Goal: Task Accomplishment & Management: Complete application form

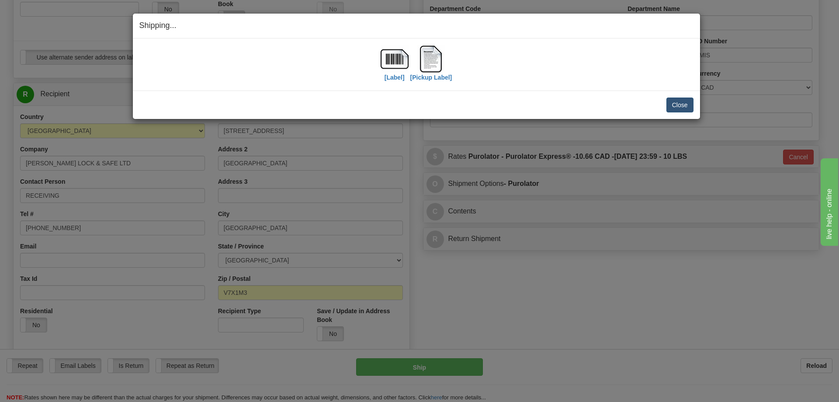
scroll to position [262, 0]
click at [678, 101] on button "Close" at bounding box center [680, 104] width 27 height 15
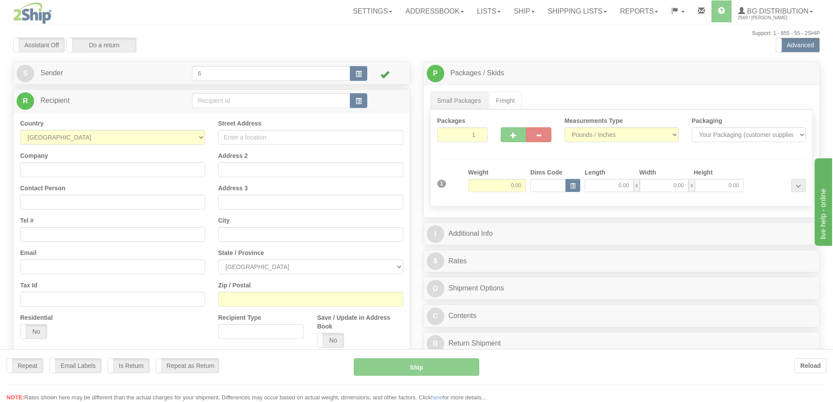
click at [230, 102] on div at bounding box center [416, 201] width 833 height 402
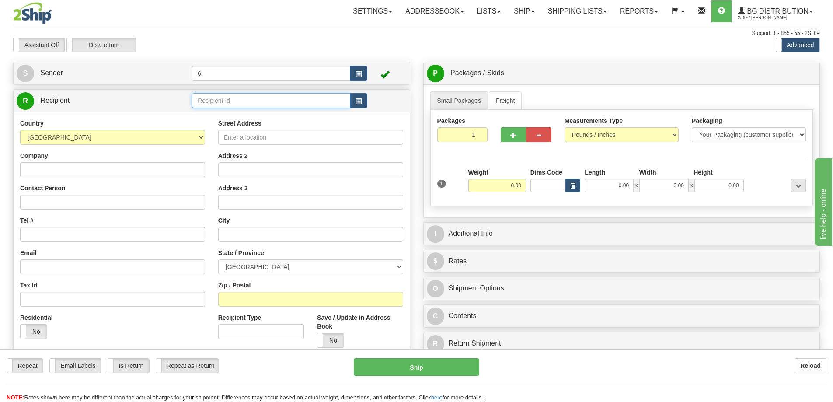
click at [230, 102] on input "text" at bounding box center [271, 100] width 158 height 15
type input "43022"
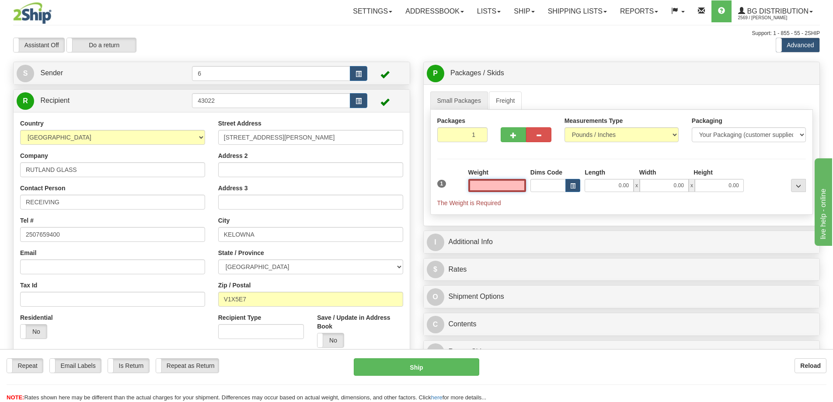
click at [497, 189] on input "text" at bounding box center [497, 185] width 58 height 13
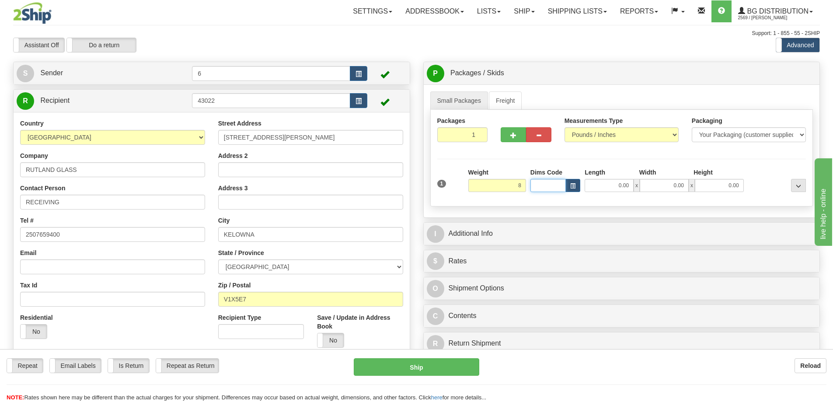
type input "8.00"
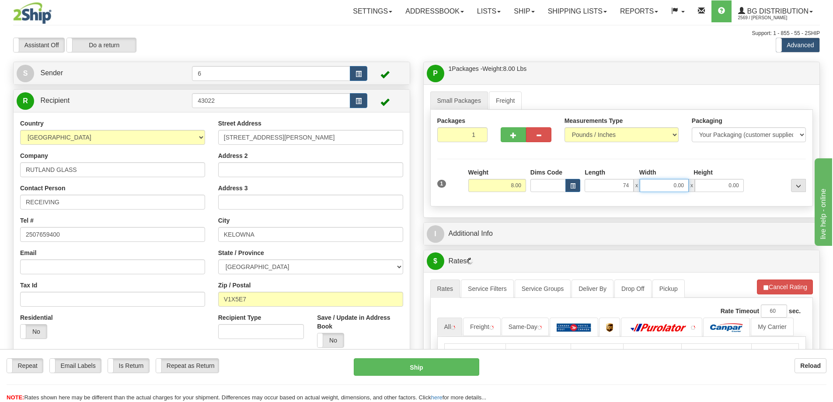
type input "74.00"
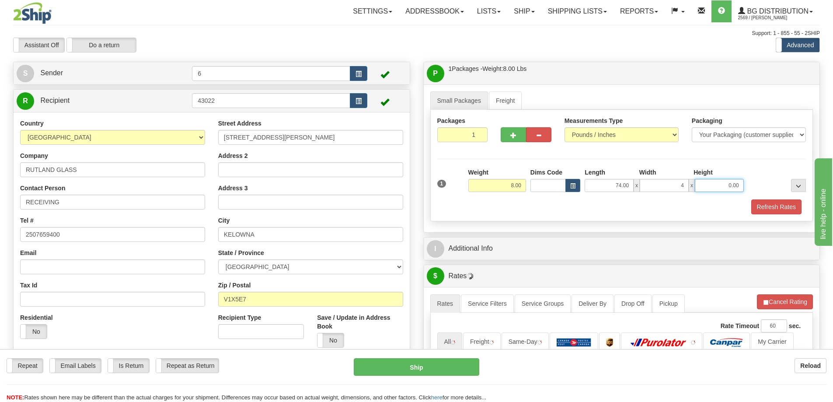
type input "4.00"
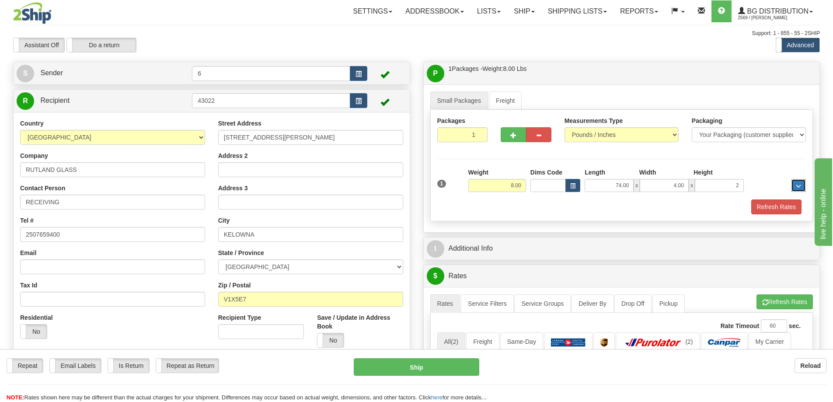
type input "2.00"
click at [517, 135] on button "button" at bounding box center [513, 134] width 25 height 15
radio input "true"
type input "2"
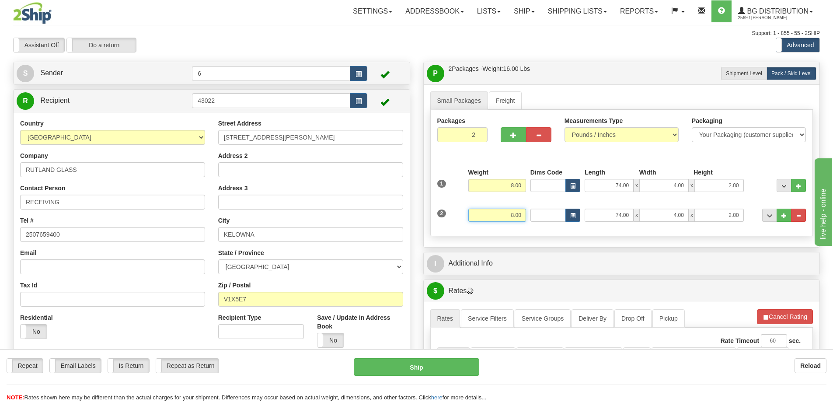
drag, startPoint x: 504, startPoint y: 213, endPoint x: 563, endPoint y: 219, distance: 59.3
click at [565, 216] on div "2 Weight 8.00 Dims Code Length Width Height" at bounding box center [621, 213] width 373 height 29
type input "2.00"
type input "5.00"
type input "2.00"
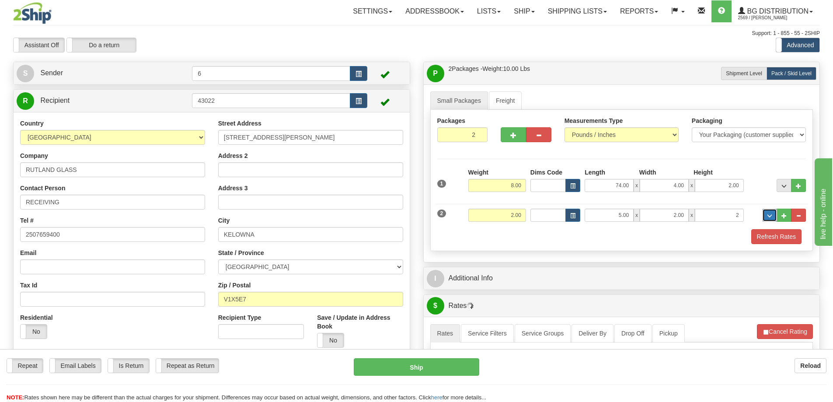
type input "2.00"
type input "8.00"
type input "5.00"
click at [792, 236] on button "Refresh Rates" at bounding box center [776, 236] width 50 height 15
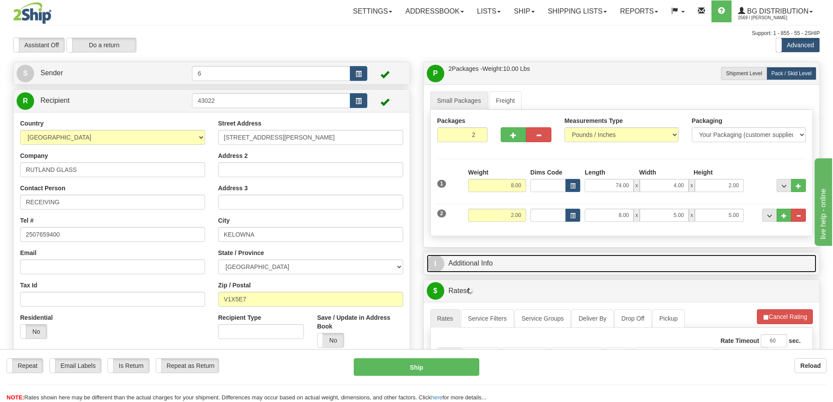
click at [762, 270] on link "I Additional Info" at bounding box center [622, 263] width 390 height 18
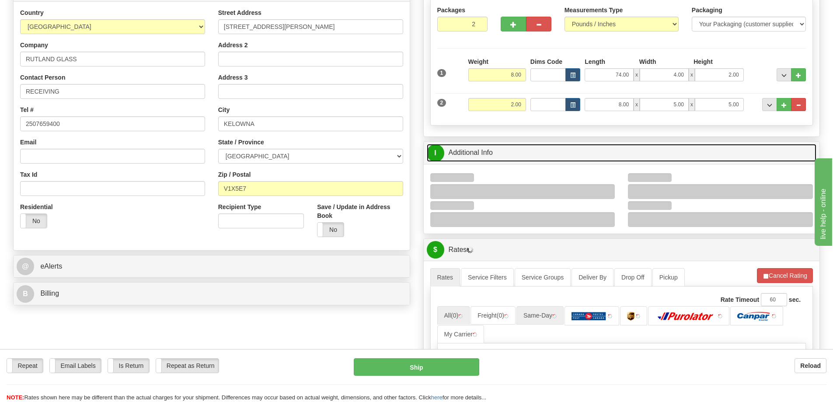
scroll to position [175, 0]
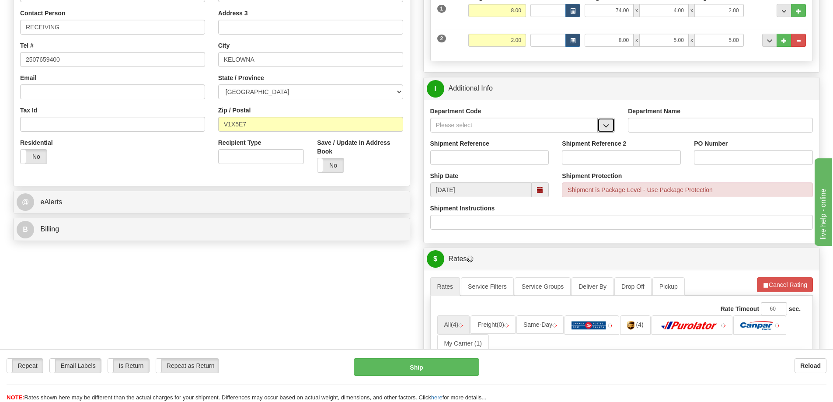
drag, startPoint x: 607, startPoint y: 131, endPoint x: 603, endPoint y: 130, distance: 4.5
click at [605, 130] on button "button" at bounding box center [605, 125] width 17 height 15
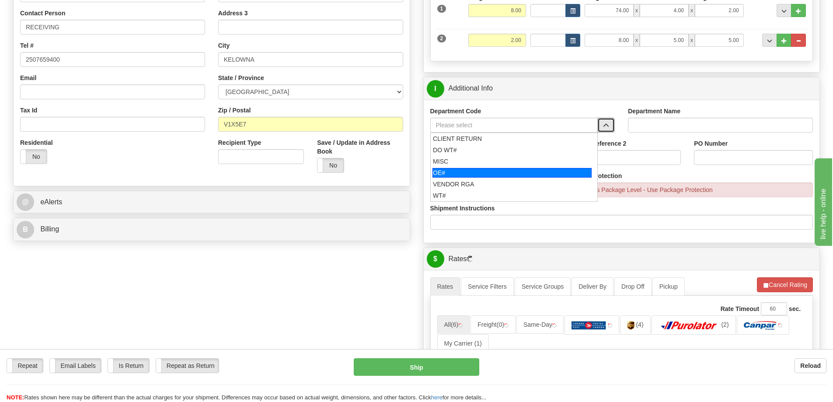
drag, startPoint x: 493, startPoint y: 175, endPoint x: 480, endPoint y: 160, distance: 19.5
click at [491, 174] on div "OE#" at bounding box center [511, 173] width 159 height 10
type input "OE#"
type input "ORDERS"
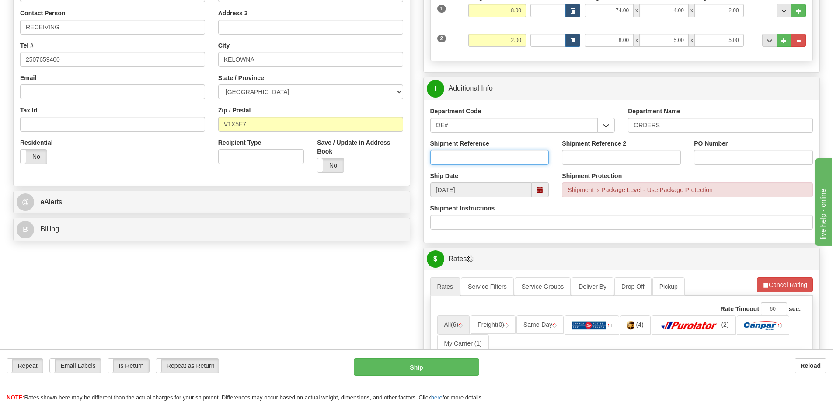
click at [478, 159] on input "Shipment Reference" at bounding box center [489, 157] width 119 height 15
type input "60025872"
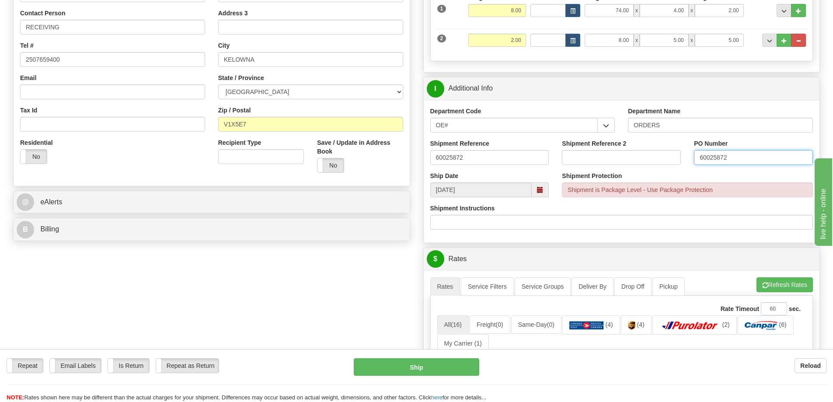
type input "60025872"
drag, startPoint x: 473, startPoint y: 160, endPoint x: 789, endPoint y: 285, distance: 339.2
click at [789, 285] on button "Refresh Rates" at bounding box center [784, 284] width 56 height 15
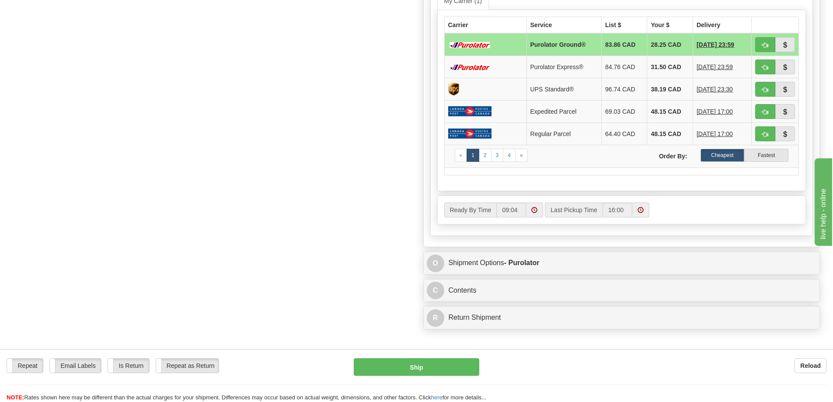
scroll to position [437, 0]
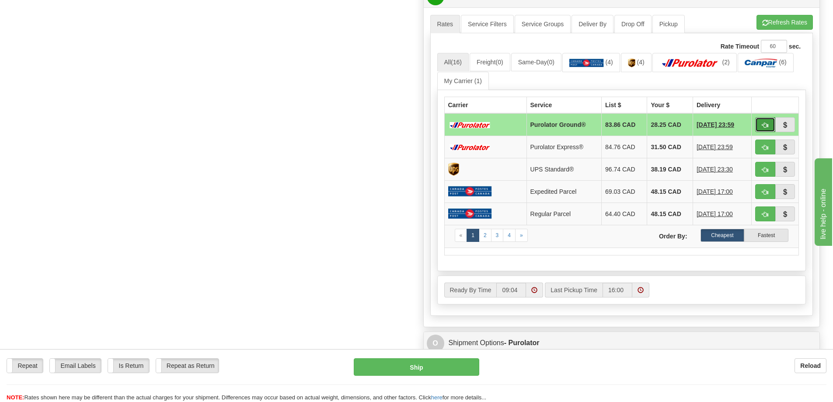
click at [761, 129] on button "button" at bounding box center [765, 124] width 20 height 15
type input "260"
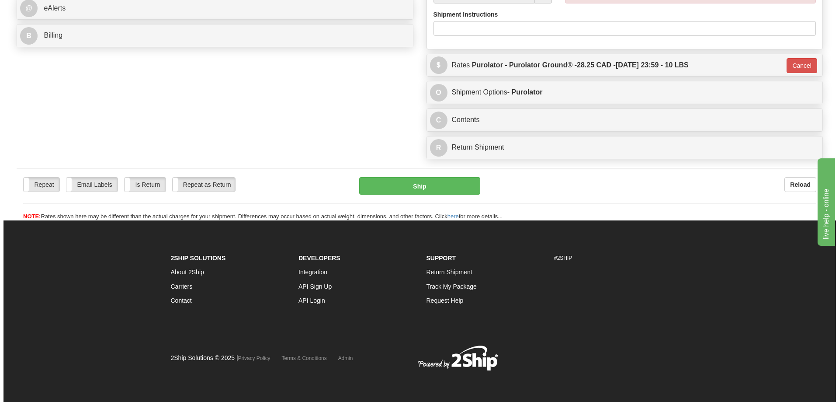
scroll to position [396, 0]
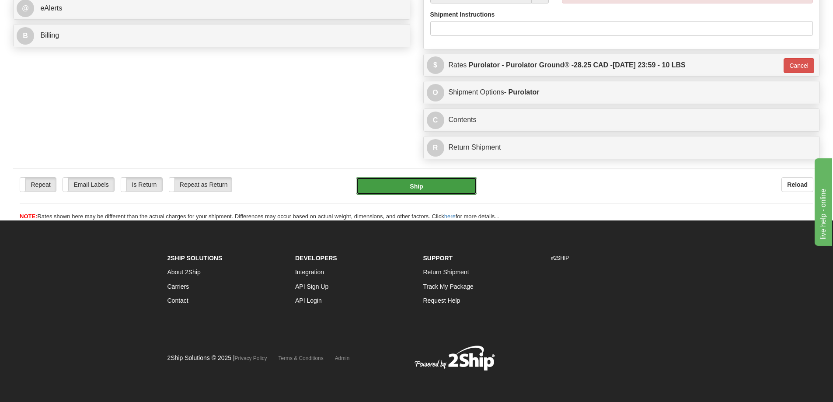
click at [396, 177] on button "Ship" at bounding box center [416, 185] width 121 height 17
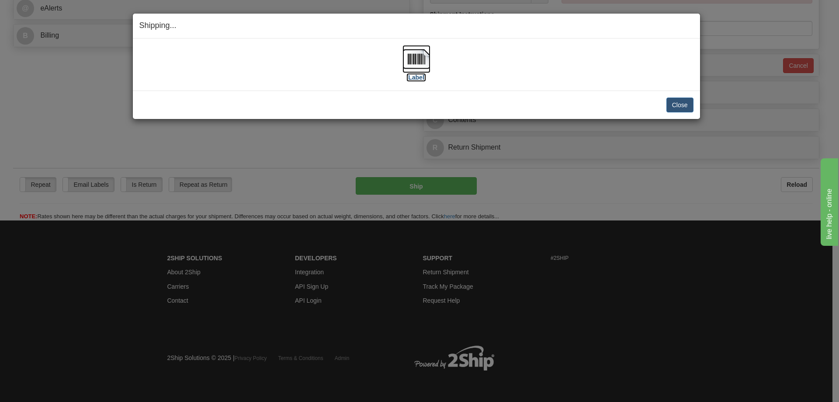
click at [411, 69] on img at bounding box center [417, 59] width 28 height 28
click at [686, 98] on button "Close" at bounding box center [680, 104] width 27 height 15
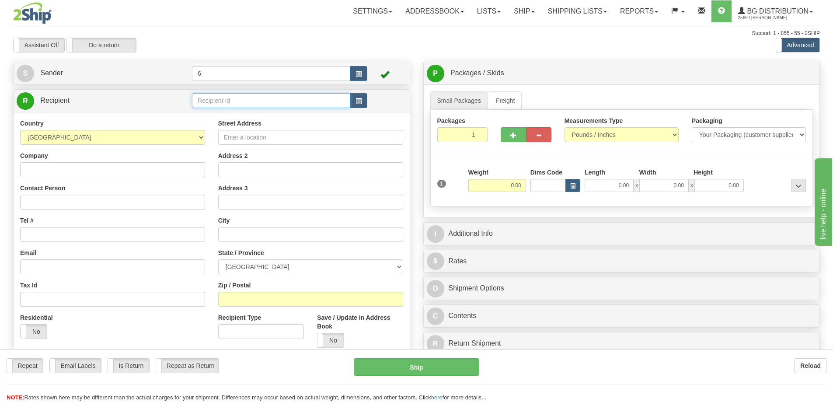
click at [214, 100] on input "text" at bounding box center [271, 100] width 158 height 15
type input "43018"
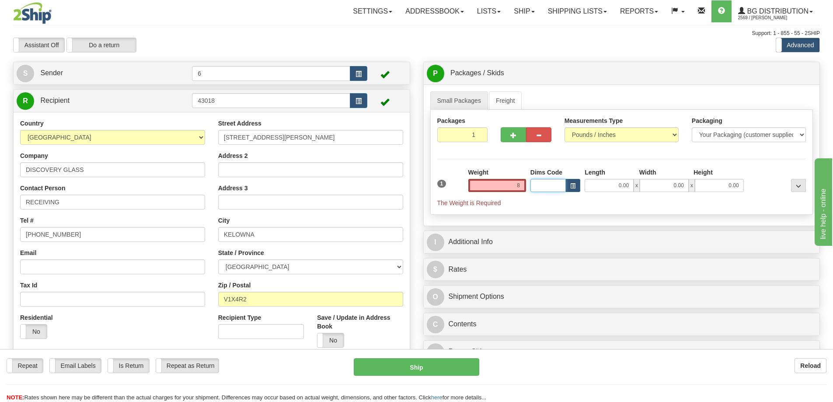
type input "8.00"
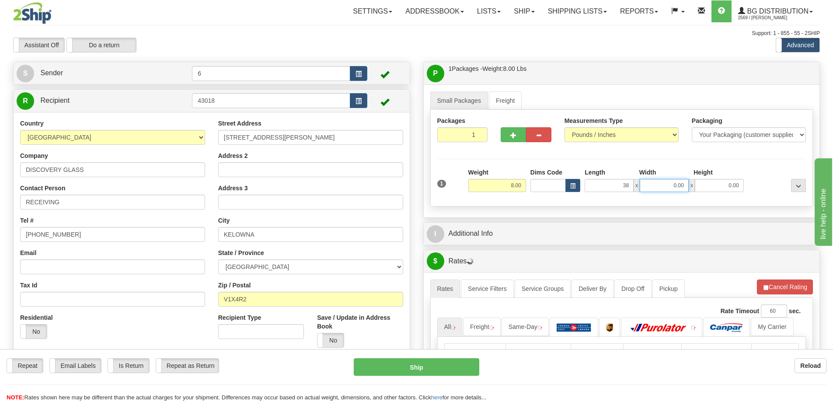
type input "38.00"
type input "6.00"
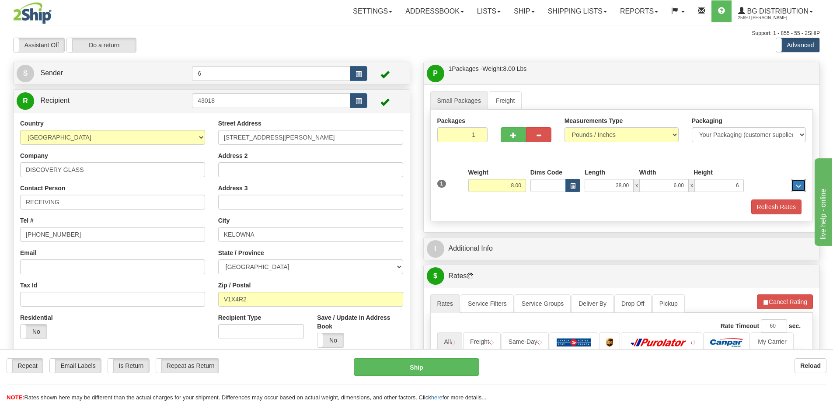
type input "6.00"
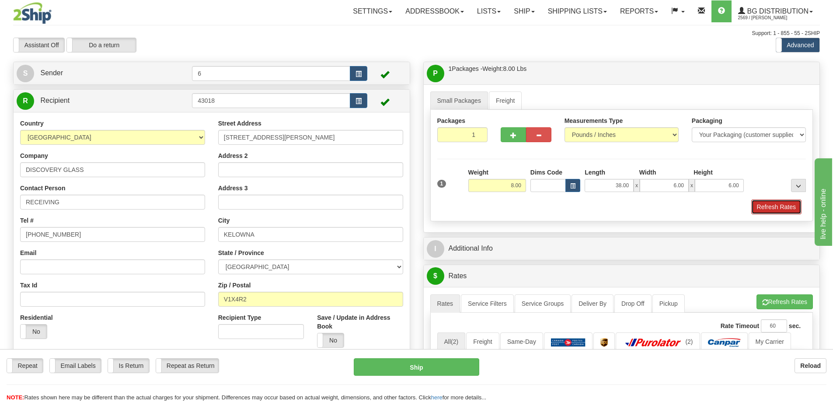
click at [787, 210] on button "Refresh Rates" at bounding box center [776, 206] width 50 height 15
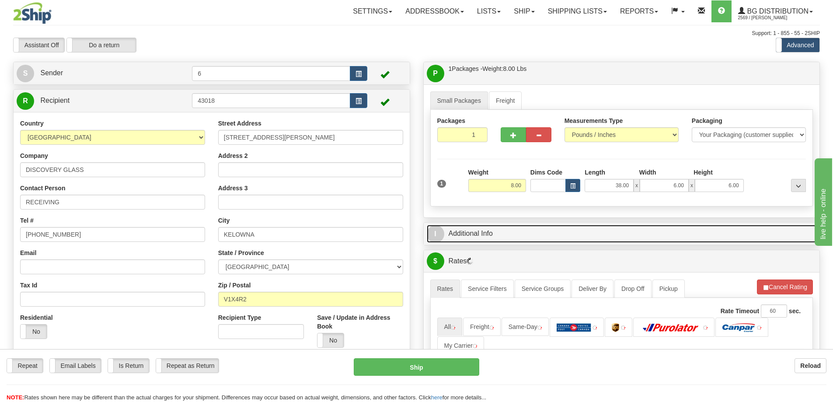
click at [755, 233] on link "I Additional Info" at bounding box center [622, 234] width 390 height 18
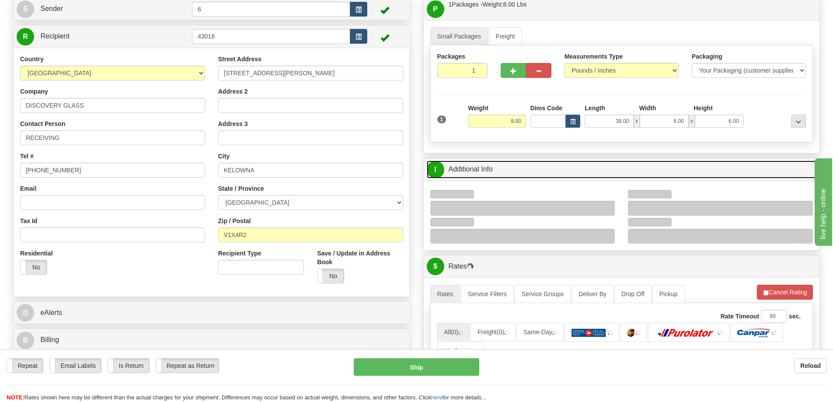
scroll to position [131, 0]
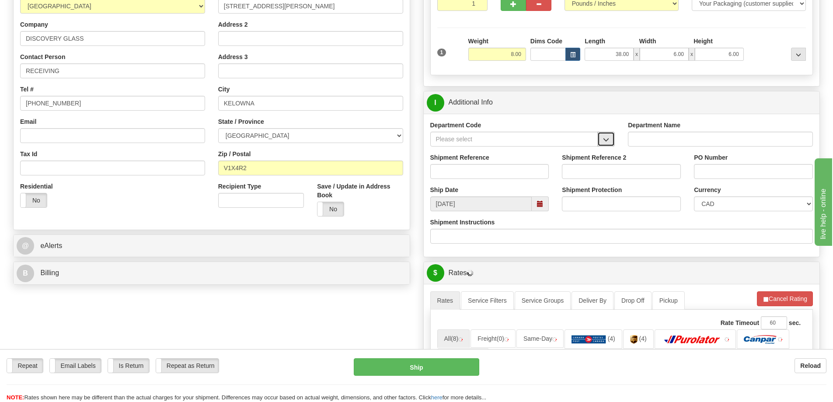
click at [614, 136] on button "button" at bounding box center [605, 139] width 17 height 15
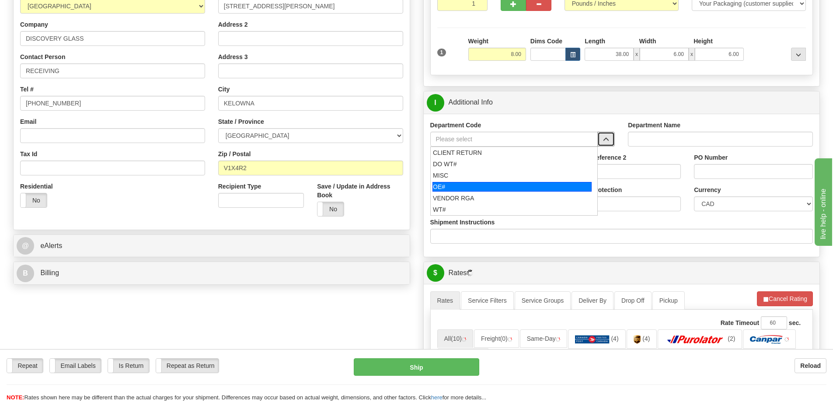
click at [438, 186] on div "OE#" at bounding box center [511, 187] width 159 height 10
type input "OE#"
type input "ORDERS"
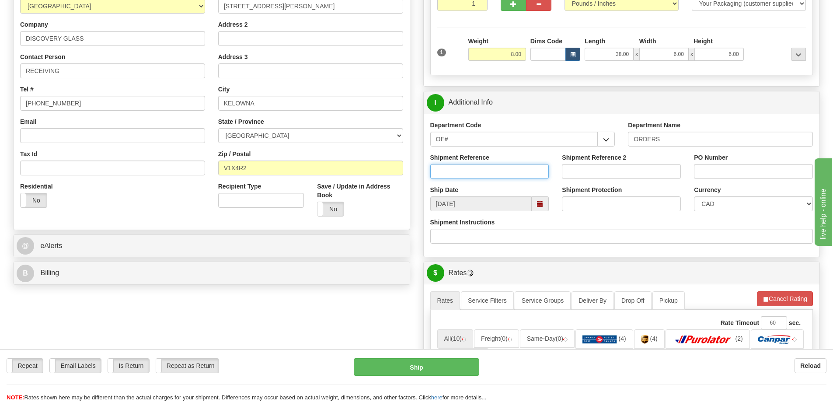
click at [469, 173] on input "Shipment Reference" at bounding box center [489, 171] width 119 height 15
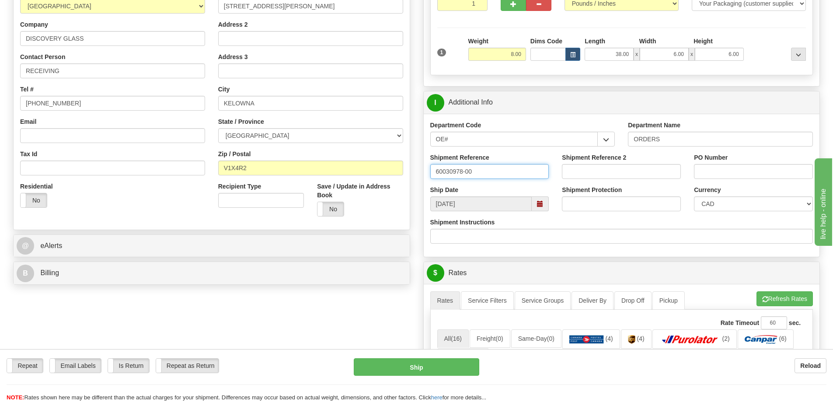
type input "60030978-00"
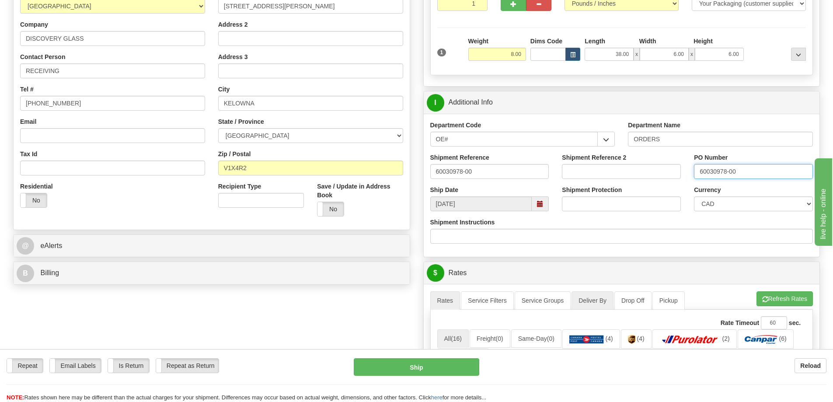
type input "60030978-00"
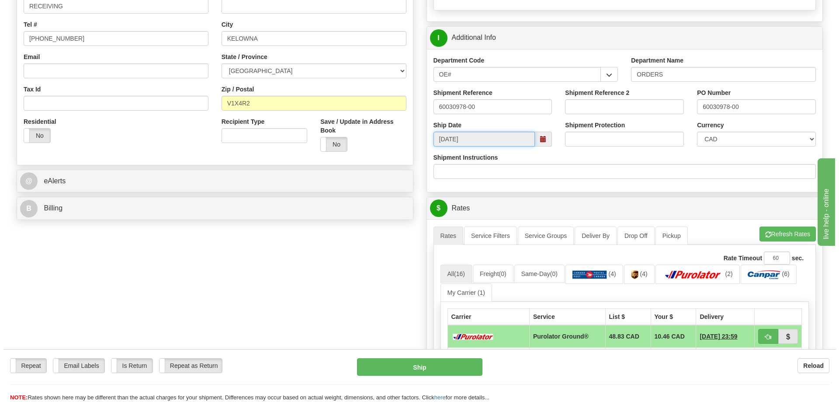
scroll to position [306, 0]
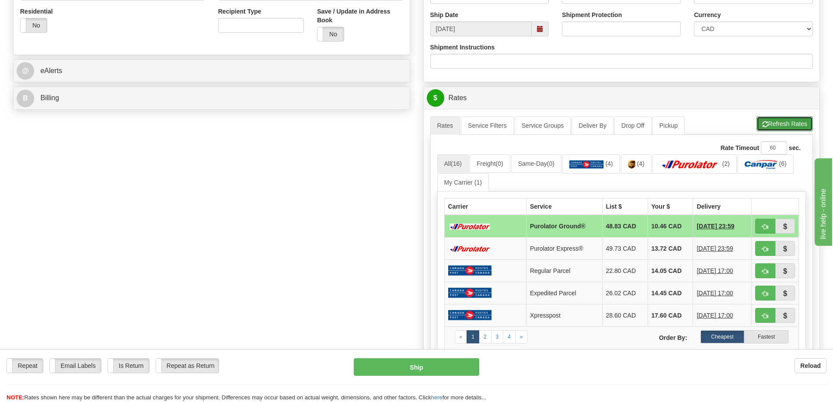
click at [776, 118] on button "Refresh Rates" at bounding box center [784, 123] width 56 height 15
click at [769, 233] on button "button" at bounding box center [765, 226] width 20 height 15
type input "260"
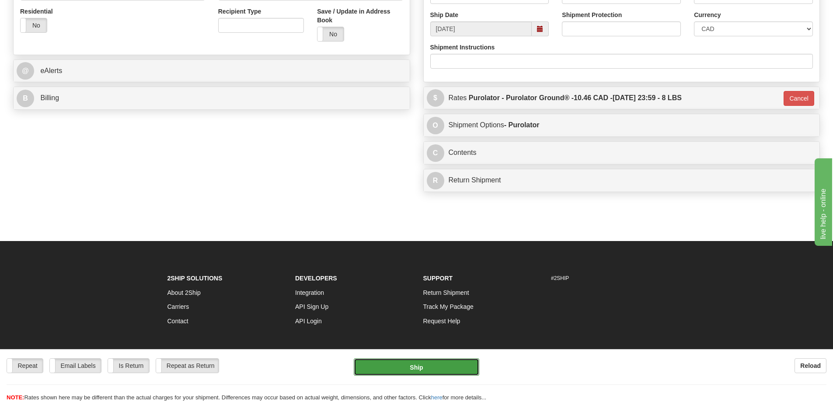
click at [416, 362] on button "Ship" at bounding box center [416, 366] width 125 height 17
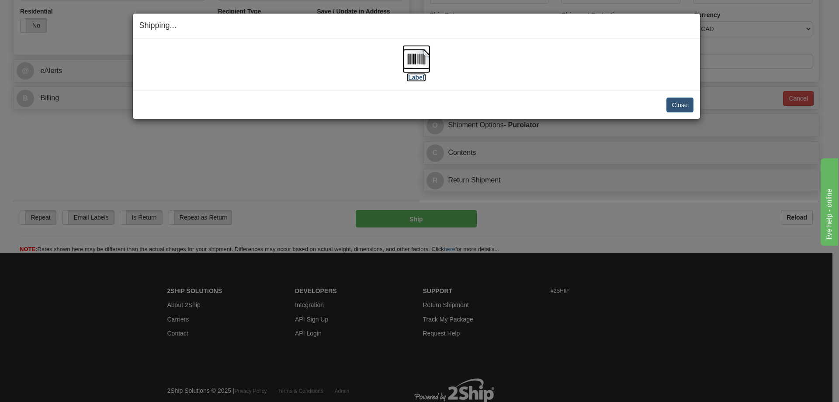
click at [417, 79] on label "[Label]" at bounding box center [417, 77] width 20 height 9
click at [682, 106] on button "Close" at bounding box center [680, 104] width 27 height 15
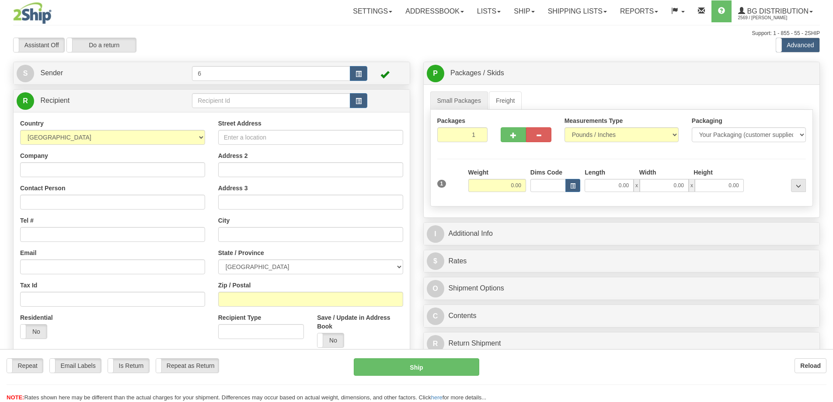
click at [220, 106] on div at bounding box center [416, 201] width 833 height 402
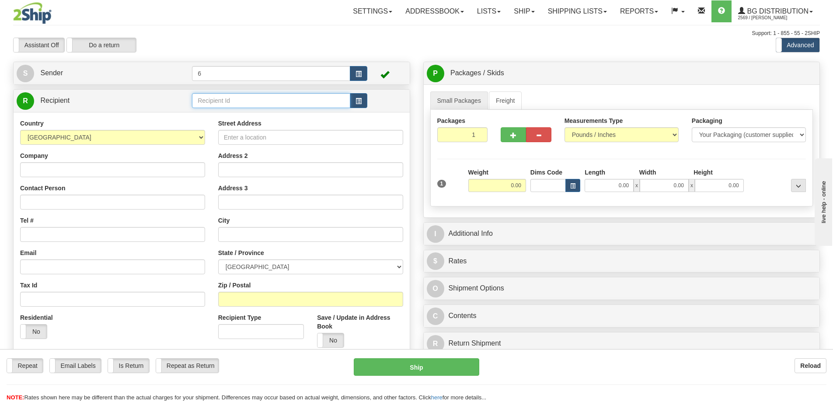
click at [219, 104] on input "text" at bounding box center [271, 100] width 158 height 15
type input "41012"
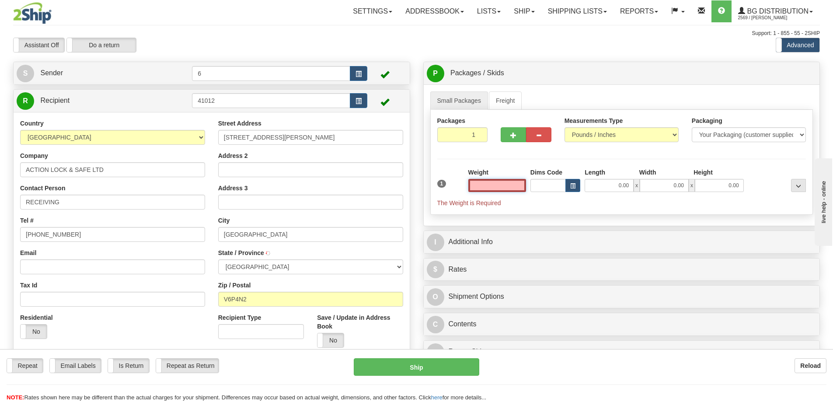
click at [489, 189] on input "text" at bounding box center [497, 185] width 58 height 13
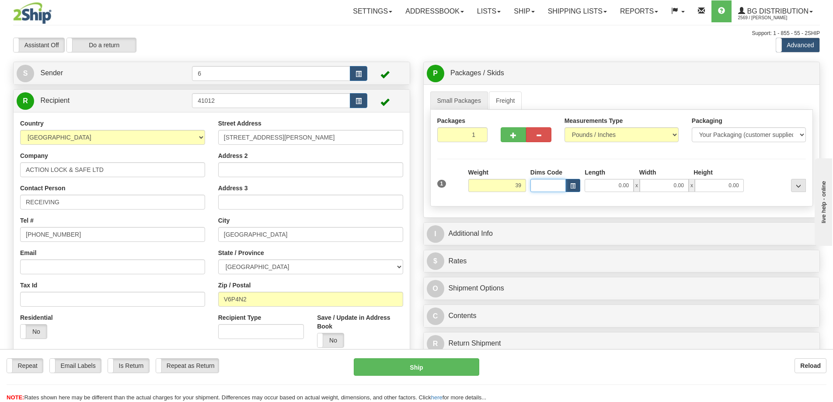
type input "39.00"
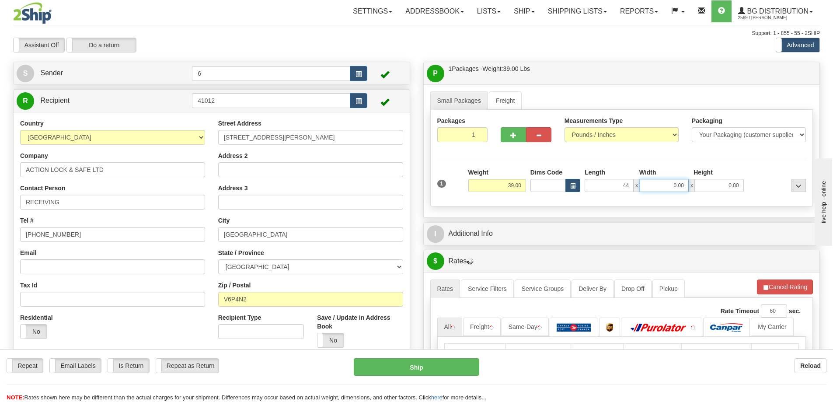
type input "44.00"
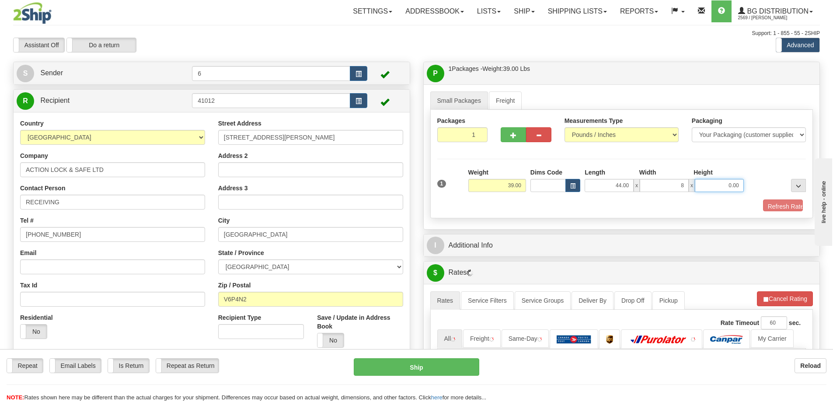
type input "8.00"
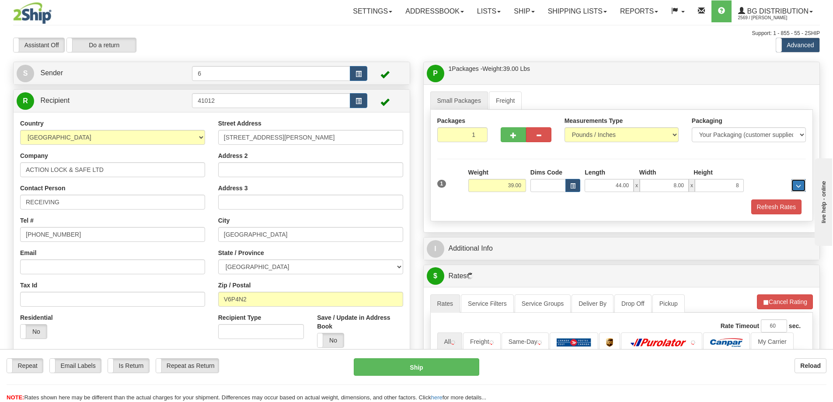
type input "8.00"
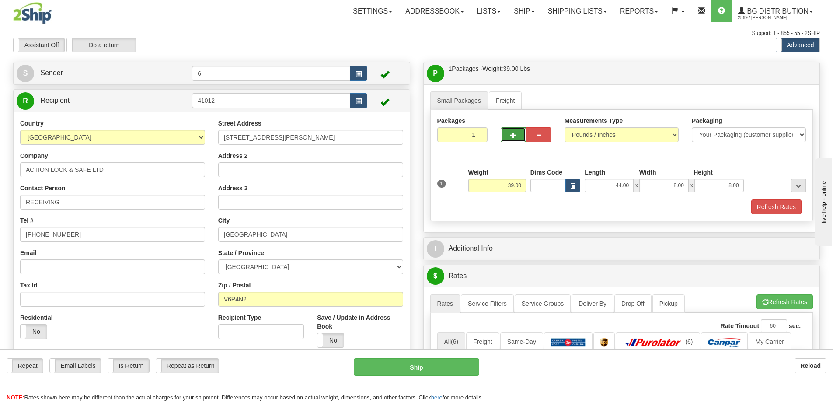
click at [510, 135] on span "button" at bounding box center [513, 135] width 6 height 6
radio input "true"
type input "2"
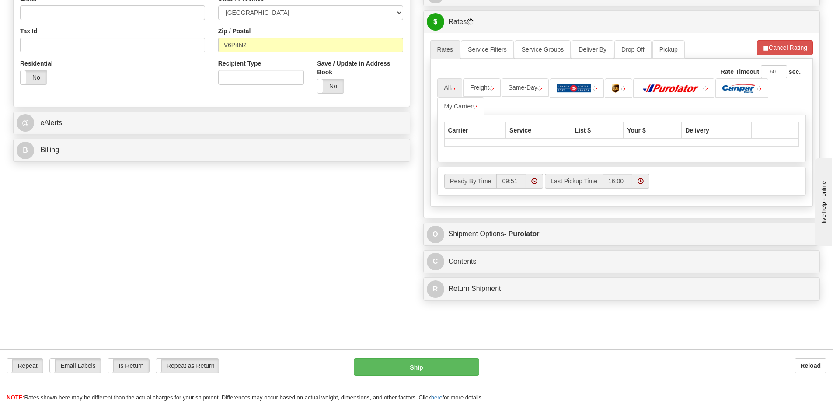
scroll to position [262, 0]
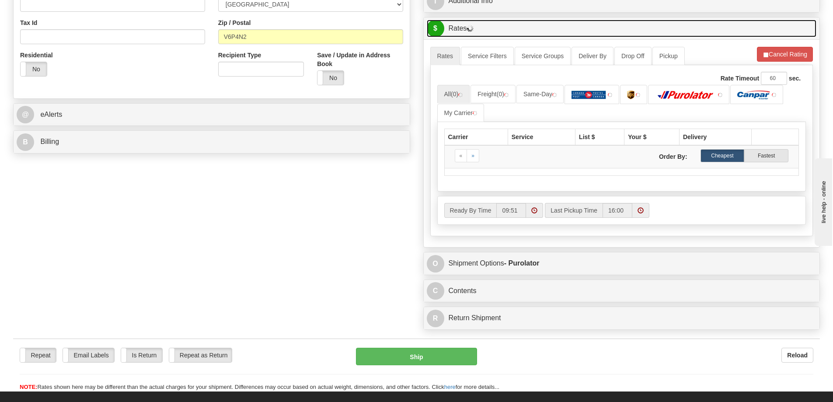
click at [773, 36] on link "$ Rates" at bounding box center [622, 29] width 390 height 18
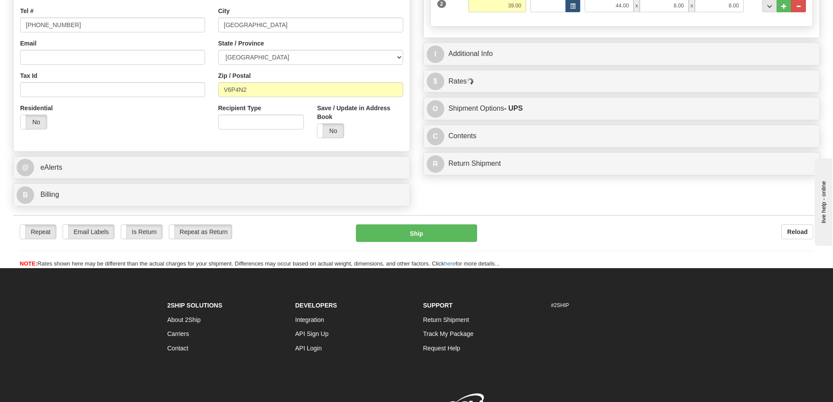
scroll to position [131, 0]
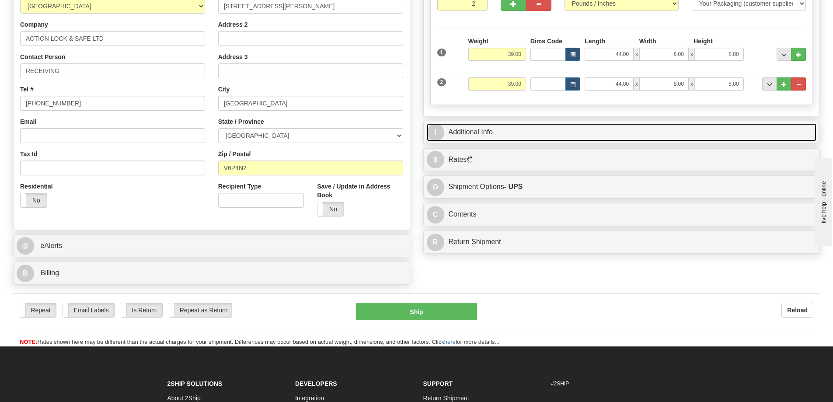
click at [586, 134] on link "I Additional Info" at bounding box center [622, 132] width 390 height 18
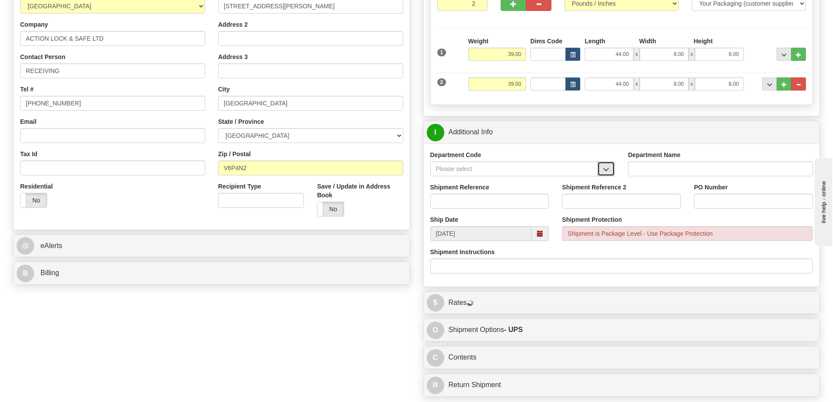
click at [608, 171] on span "button" at bounding box center [606, 170] width 6 height 6
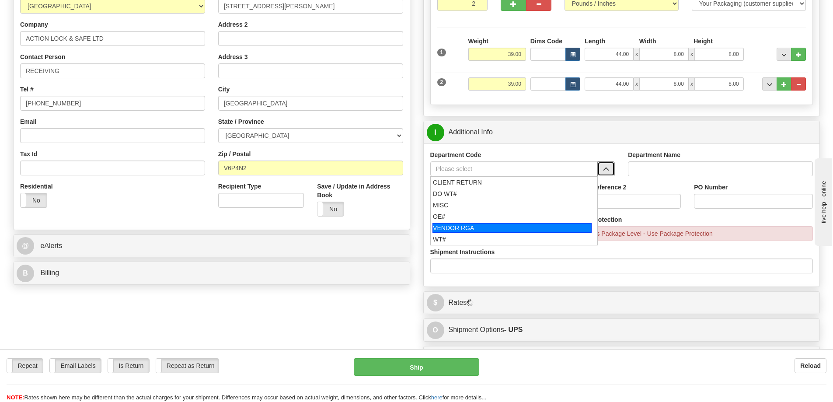
click at [447, 220] on div "OE#" at bounding box center [512, 216] width 158 height 9
type input "OE#"
type input "ORDERS"
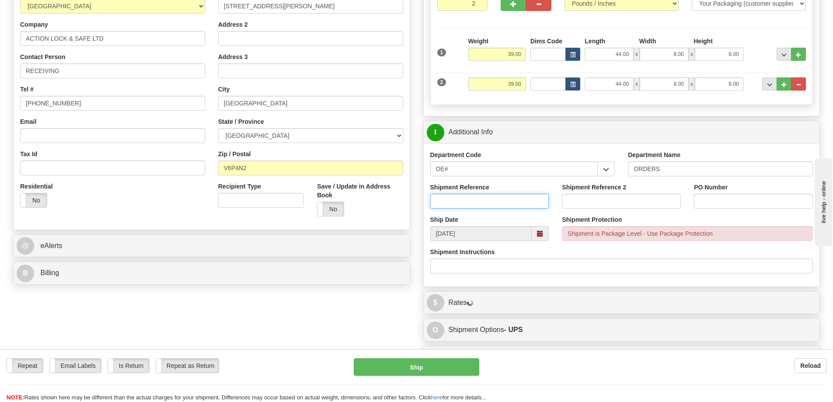
click at [456, 205] on input "Shipment Reference" at bounding box center [489, 201] width 119 height 15
type input "60031910-00"
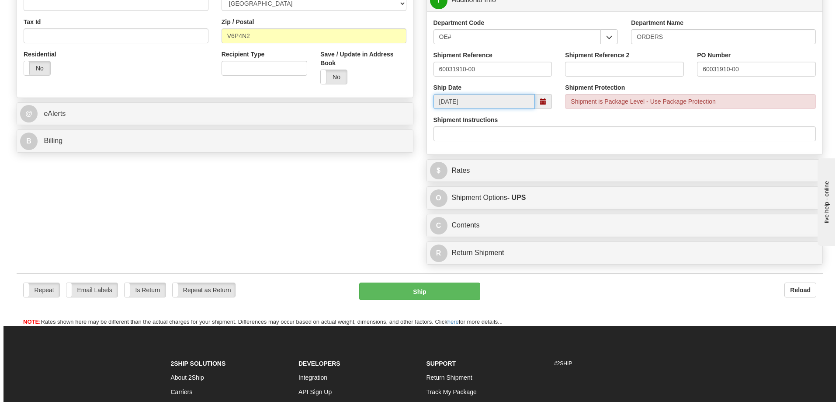
scroll to position [306, 0]
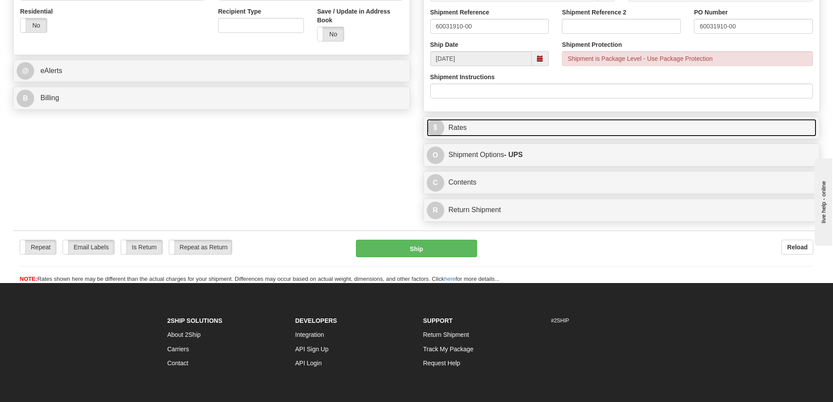
click at [529, 124] on link "$ Rates" at bounding box center [622, 128] width 390 height 18
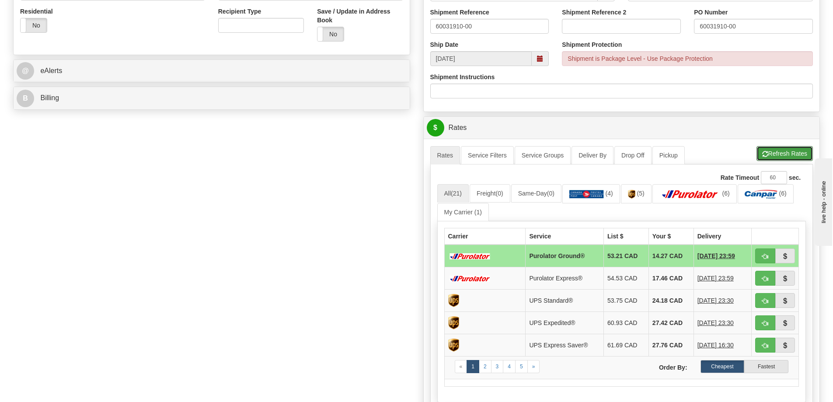
click at [789, 154] on button "Refresh Rates" at bounding box center [784, 153] width 56 height 15
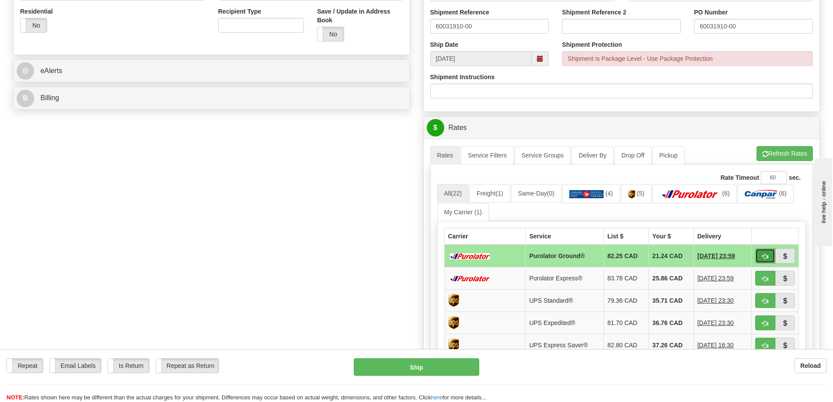
click at [767, 254] on span "button" at bounding box center [765, 257] width 6 height 6
type input "260"
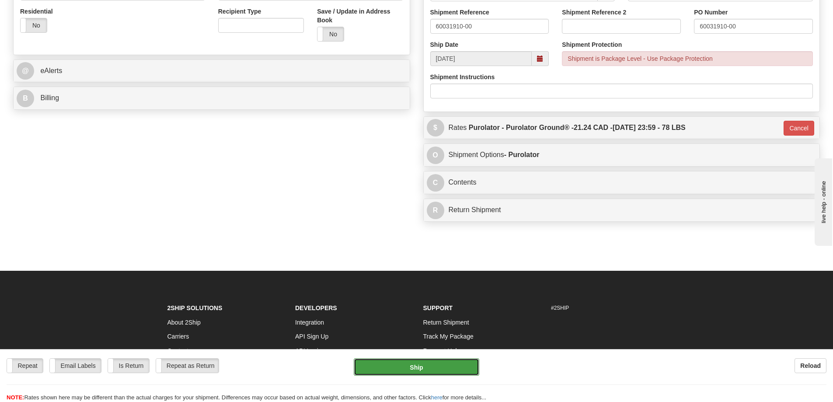
click at [443, 368] on button "Ship" at bounding box center [416, 366] width 125 height 17
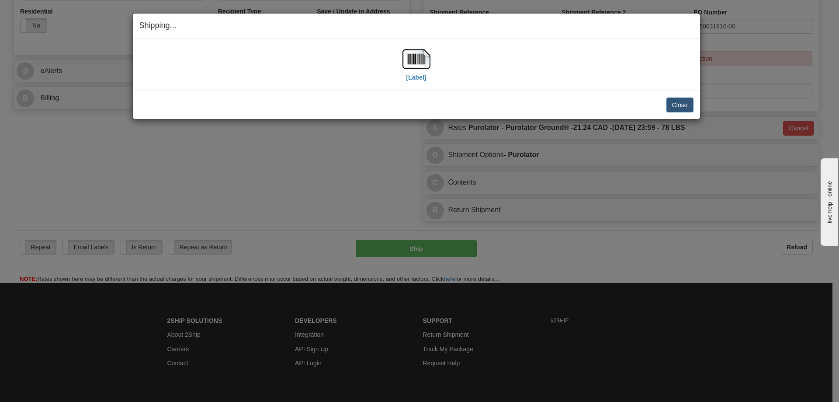
click at [424, 82] on div "[Label]" at bounding box center [417, 64] width 28 height 39
click at [420, 78] on label "[Label]" at bounding box center [417, 77] width 20 height 9
click at [673, 108] on button "Close" at bounding box center [680, 104] width 27 height 15
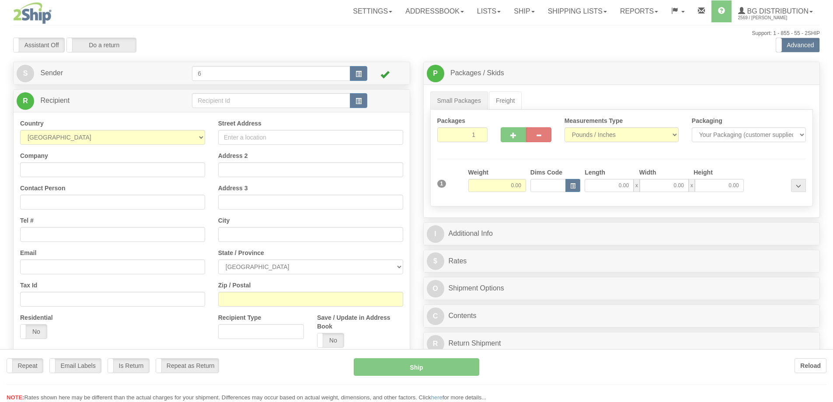
click at [242, 104] on div at bounding box center [416, 201] width 833 height 402
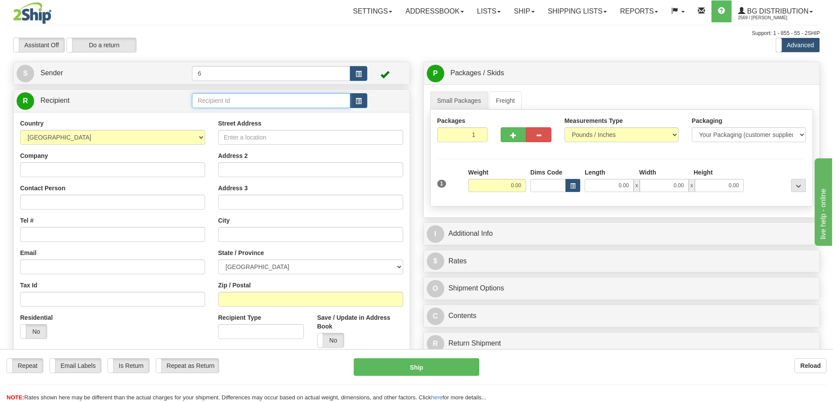
click at [242, 104] on input "text" at bounding box center [271, 100] width 158 height 15
type input "910658"
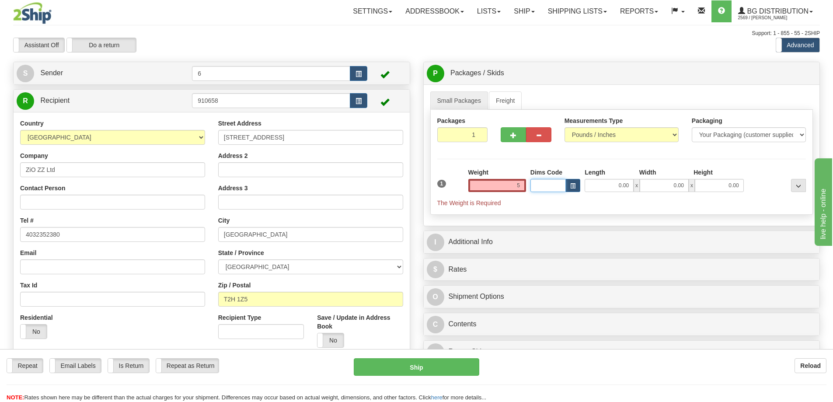
type input "5.00"
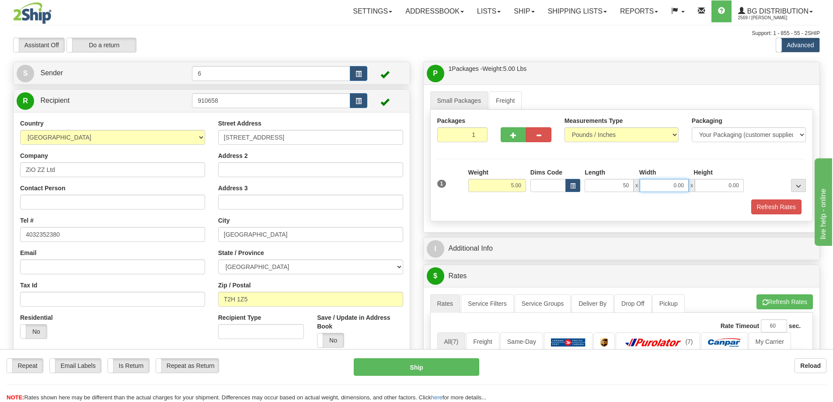
type input "50.00"
type input "9.00"
type input "5.00"
click at [772, 201] on button "Refresh Rates" at bounding box center [776, 206] width 50 height 15
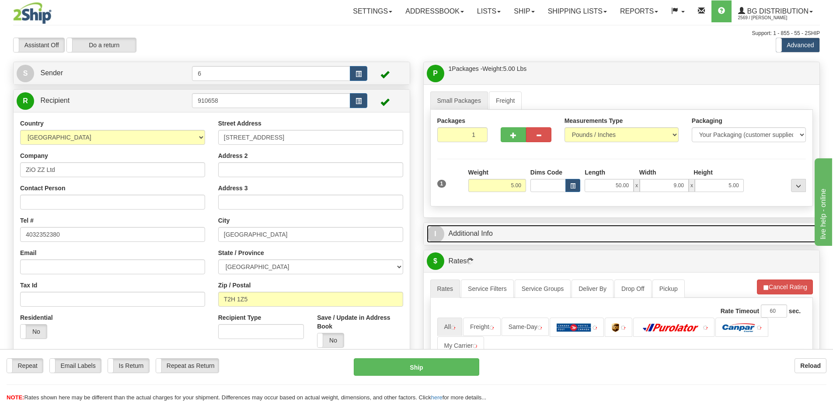
click at [743, 239] on link "I Additional Info" at bounding box center [622, 234] width 390 height 18
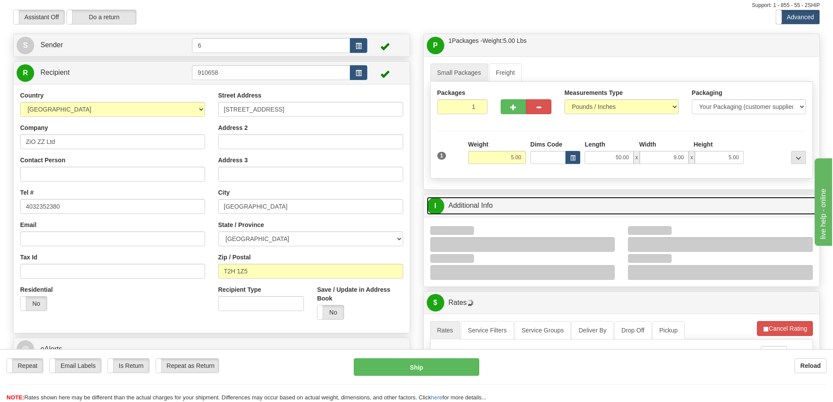
scroll to position [44, 0]
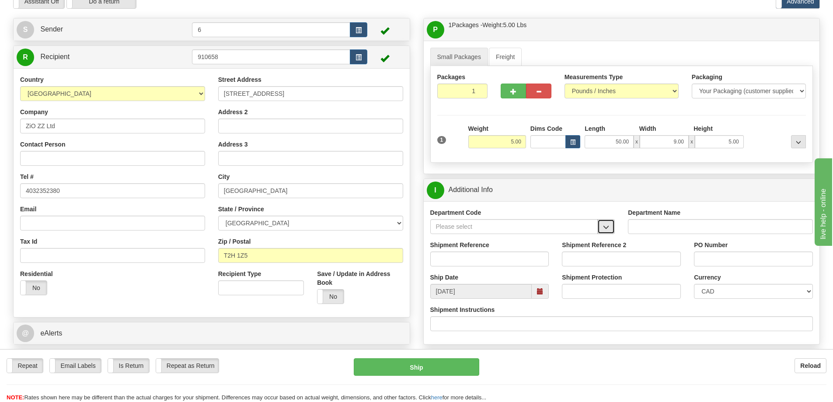
click at [604, 226] on span "button" at bounding box center [606, 227] width 6 height 6
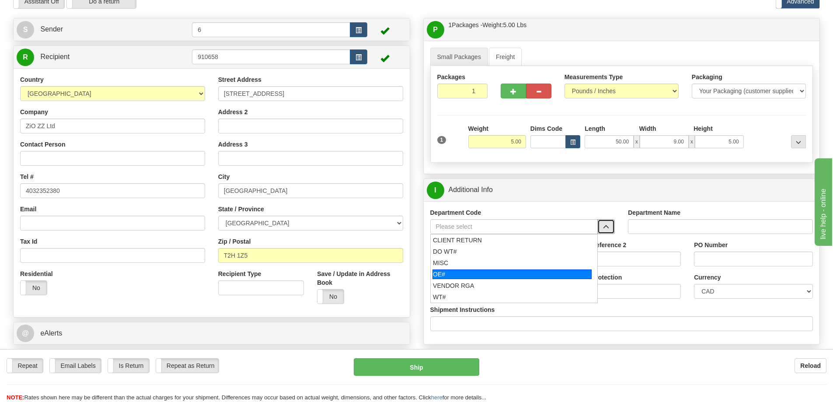
click at [479, 276] on div "OE#" at bounding box center [511, 274] width 159 height 10
type input "OE#"
type input "ORDERS"
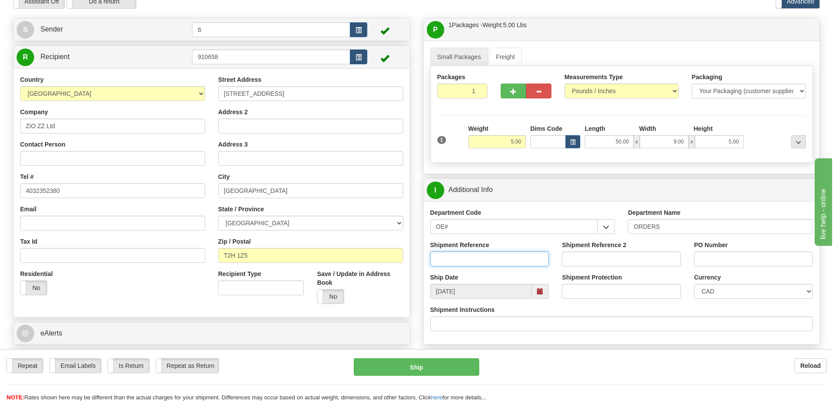
drag, startPoint x: 470, startPoint y: 262, endPoint x: 453, endPoint y: 255, distance: 18.7
click at [470, 261] on input "Shipment Reference" at bounding box center [489, 258] width 119 height 15
type input "60031824-00"
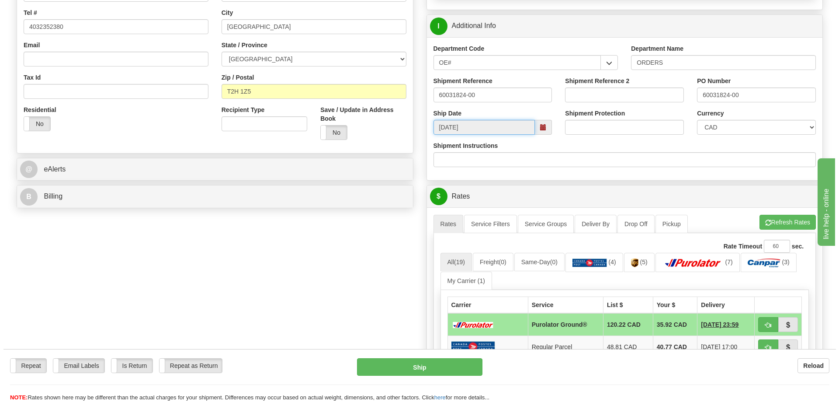
scroll to position [219, 0]
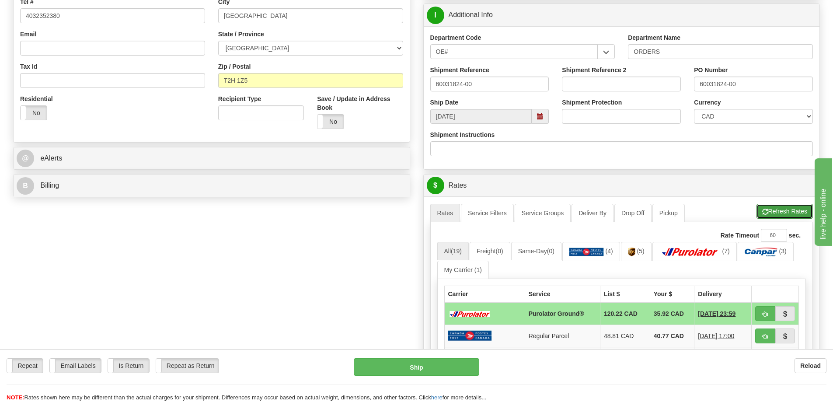
click at [780, 212] on button "Refresh Rates" at bounding box center [784, 211] width 56 height 15
drag, startPoint x: 765, startPoint y: 307, endPoint x: 727, endPoint y: 309, distance: 38.5
click at [764, 307] on button "button" at bounding box center [765, 313] width 20 height 15
type input "260"
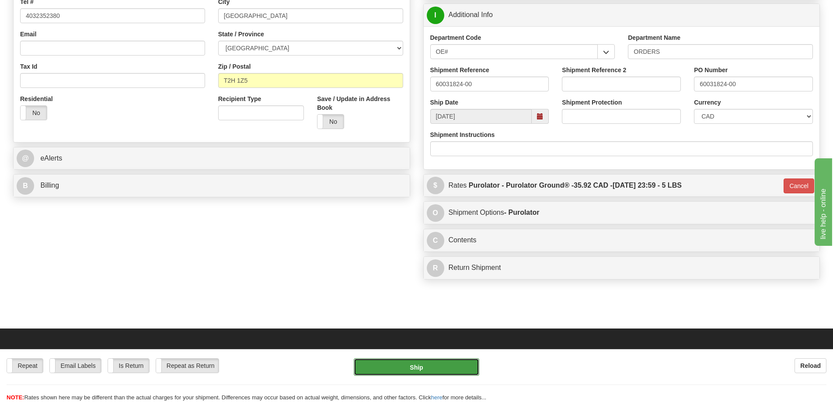
click at [429, 367] on button "Ship" at bounding box center [416, 366] width 125 height 17
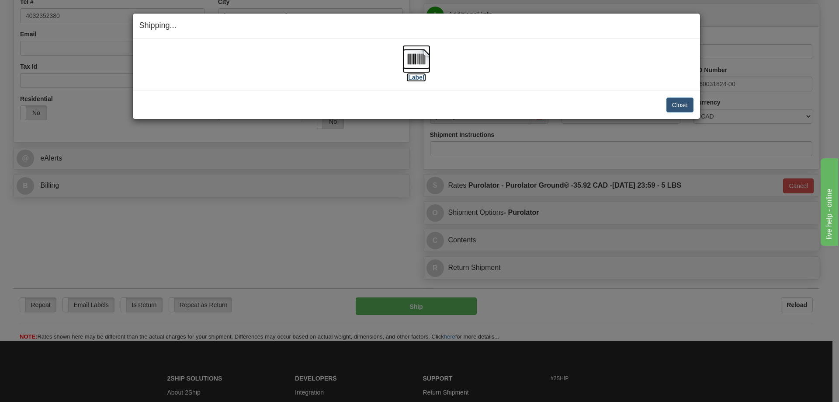
click at [415, 75] on label "[Label]" at bounding box center [417, 77] width 20 height 9
